Goal: Find specific page/section: Find specific page/section

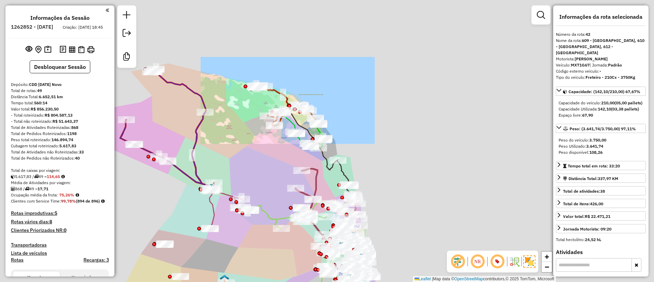
select select "*********"
